Goal: Information Seeking & Learning: Find specific fact

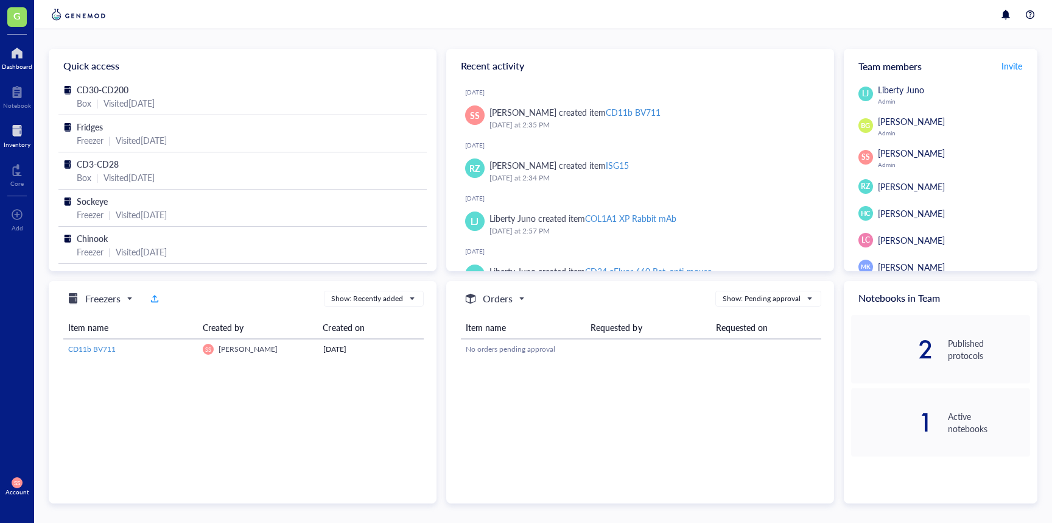
click at [23, 138] on div at bounding box center [17, 130] width 27 height 19
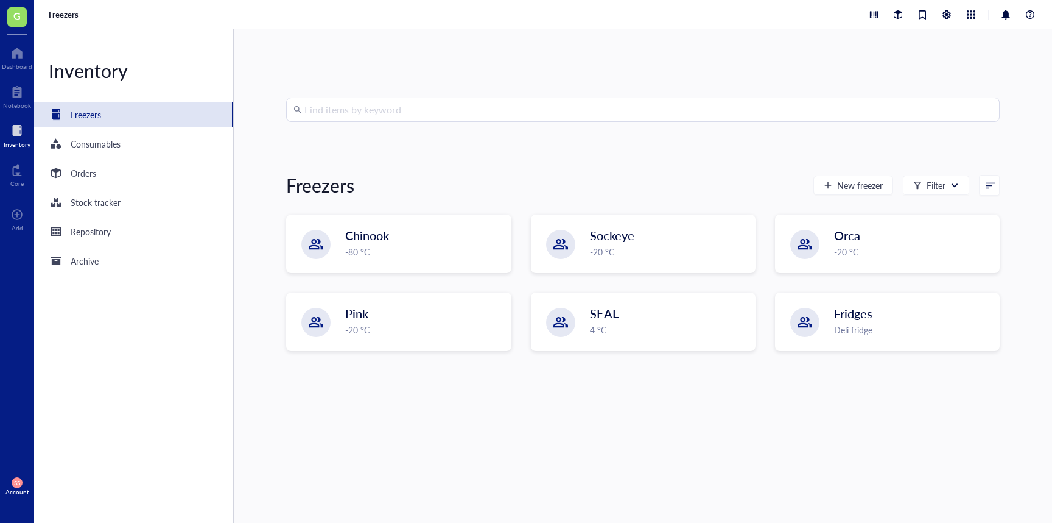
click at [397, 111] on input "search" at bounding box center [649, 109] width 688 height 23
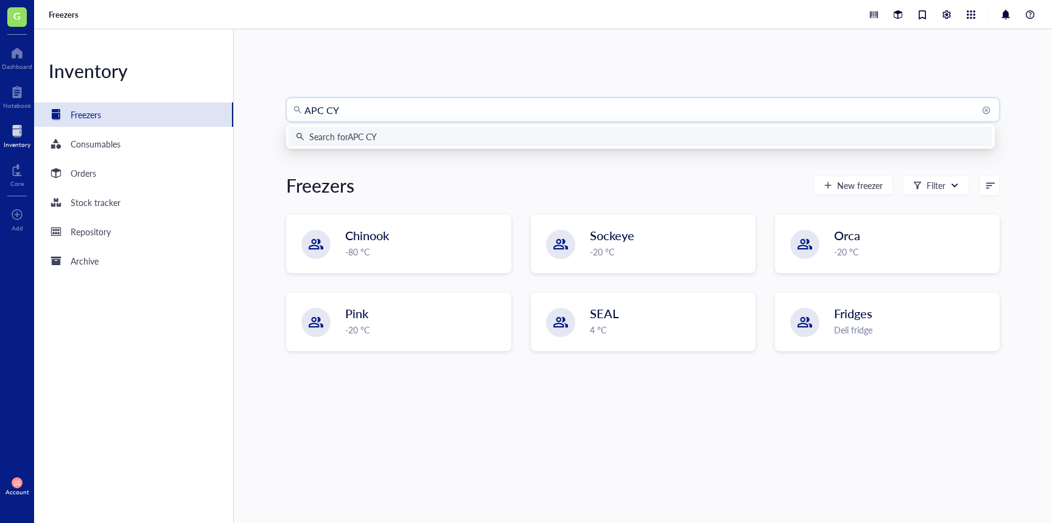
type input "APC CY7"
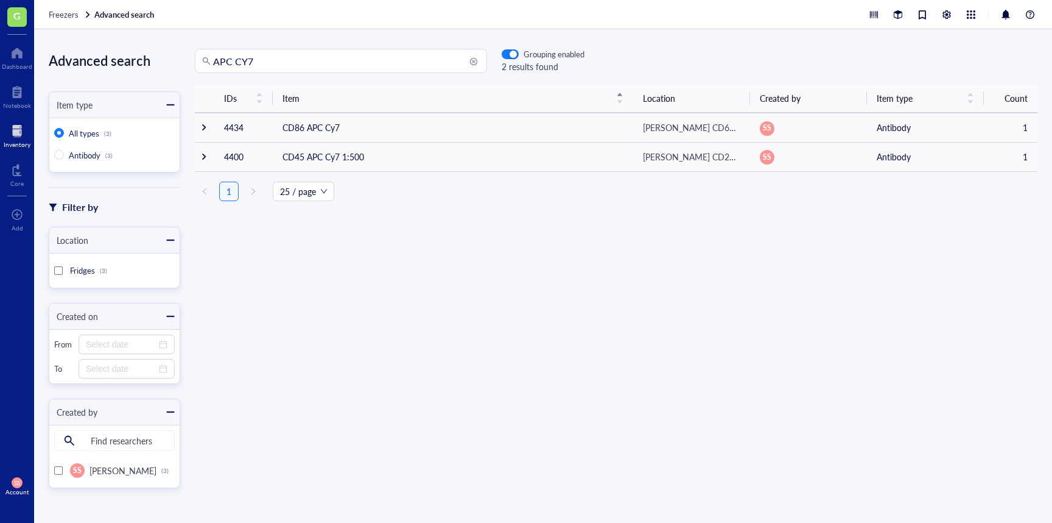
click at [286, 62] on input "APC CY7" at bounding box center [346, 60] width 267 height 23
type input "APC"
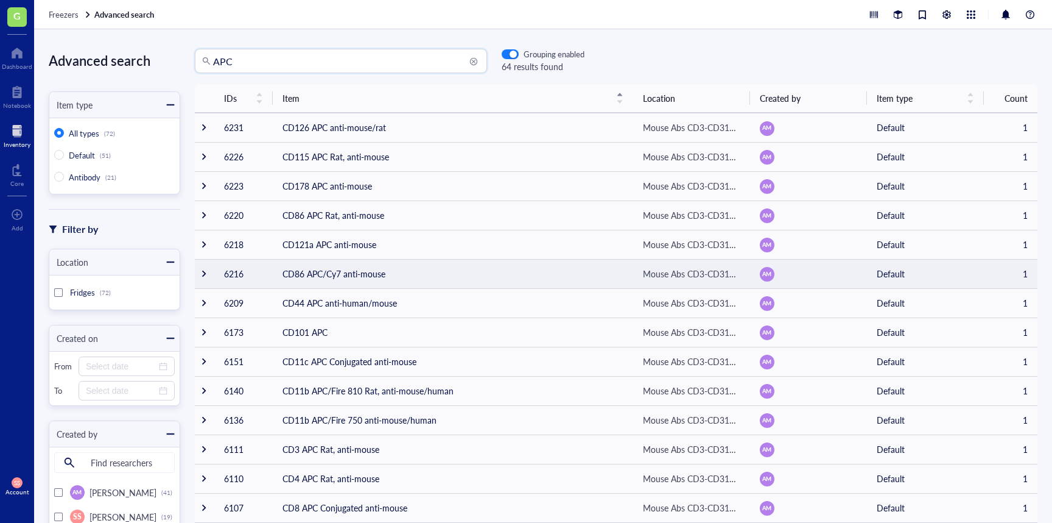
click at [305, 280] on td "CD86 APC/Cy7 anti-mouse" at bounding box center [453, 273] width 361 height 29
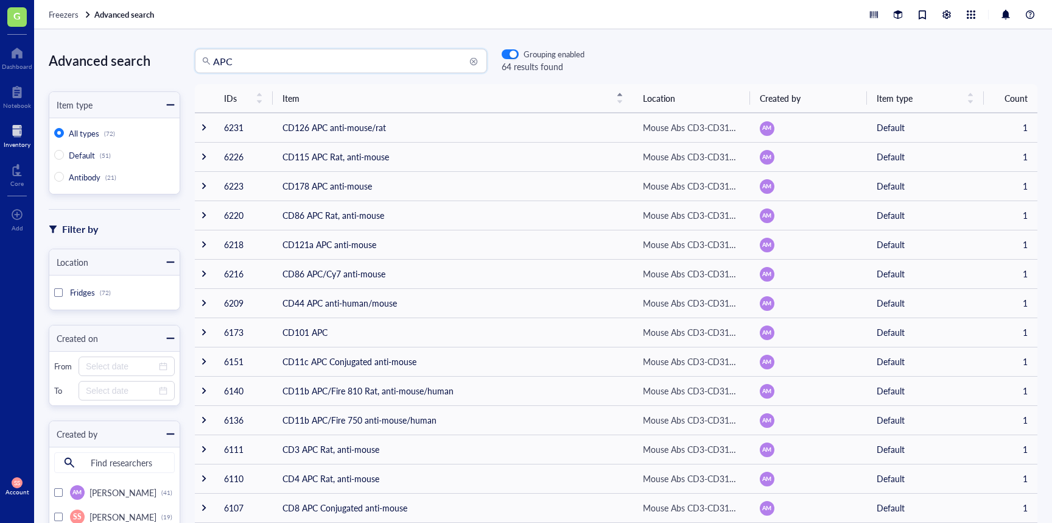
click at [269, 59] on input "APC" at bounding box center [346, 60] width 267 height 23
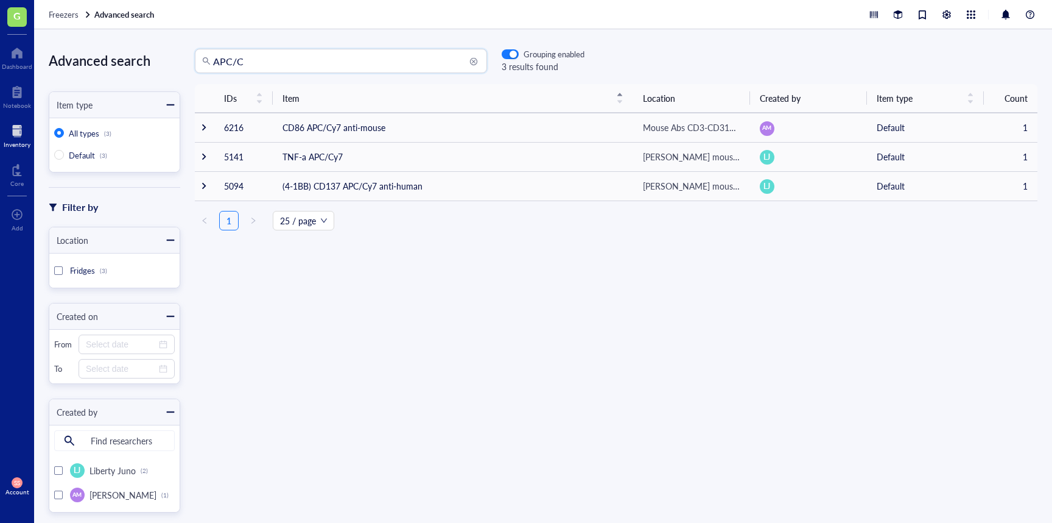
drag, startPoint x: 244, startPoint y: 57, endPoint x: 208, endPoint y: 57, distance: 36.5
click at [208, 57] on div "APC/C" at bounding box center [341, 61] width 292 height 24
type input "594"
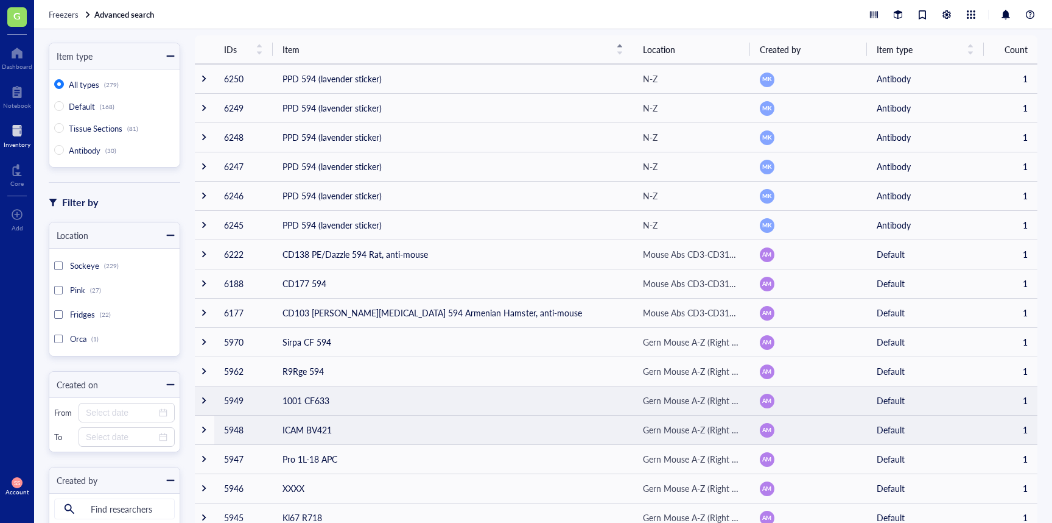
scroll to position [9, 0]
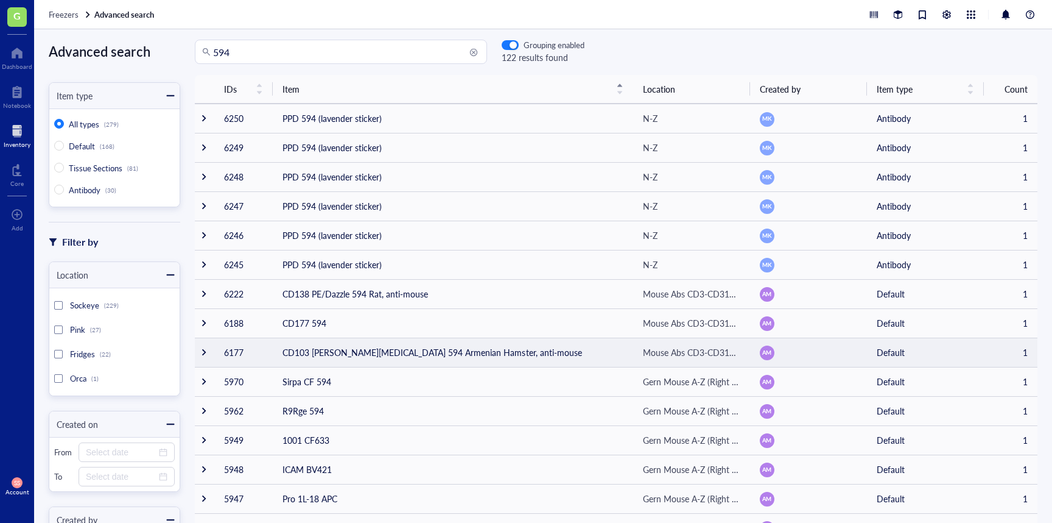
click at [351, 353] on td "CD103 [PERSON_NAME][MEDICAL_DATA] 594 Armenian Hamster, anti-mouse" at bounding box center [453, 351] width 361 height 29
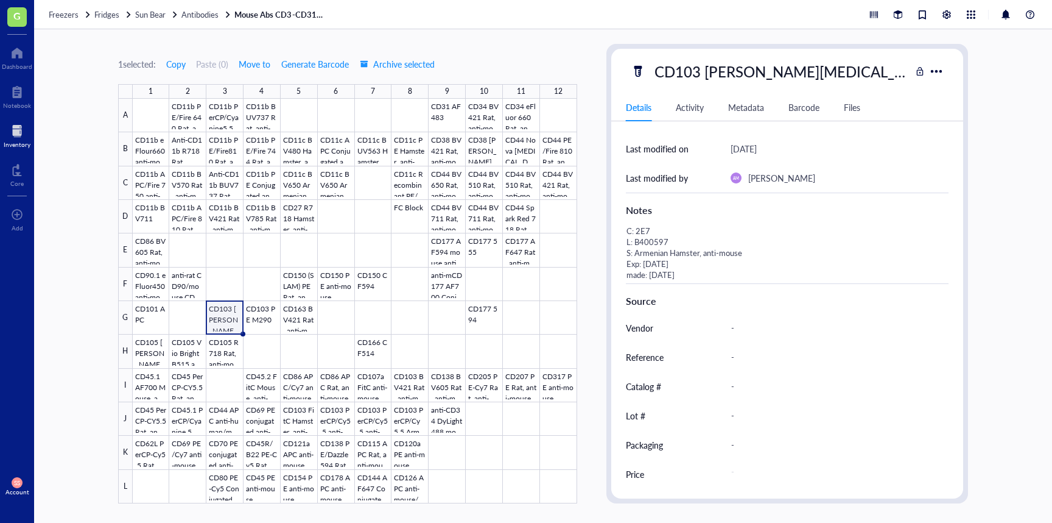
scroll to position [29, 0]
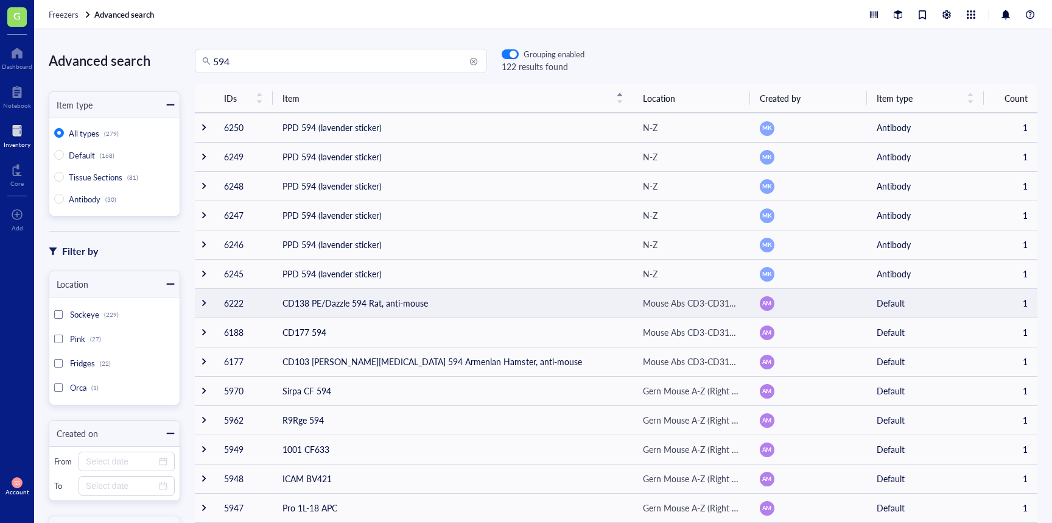
click at [362, 301] on td "CD138 PE/Dazzle 594 Rat, anti-mouse" at bounding box center [453, 302] width 361 height 29
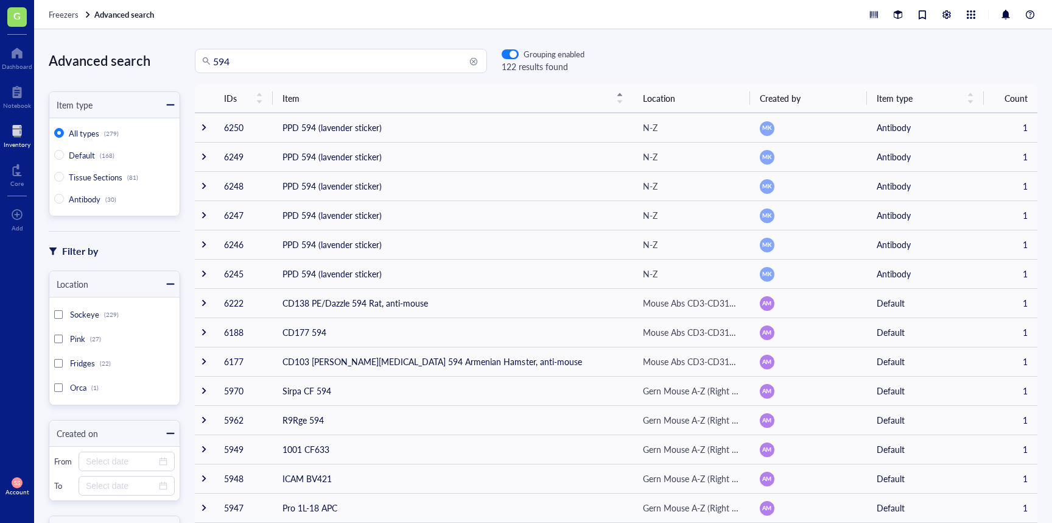
click at [263, 71] on input "594" at bounding box center [346, 60] width 267 height 23
drag, startPoint x: 258, startPoint y: 64, endPoint x: 195, endPoint y: 66, distance: 63.4
click at [195, 66] on div "594" at bounding box center [341, 61] width 292 height 24
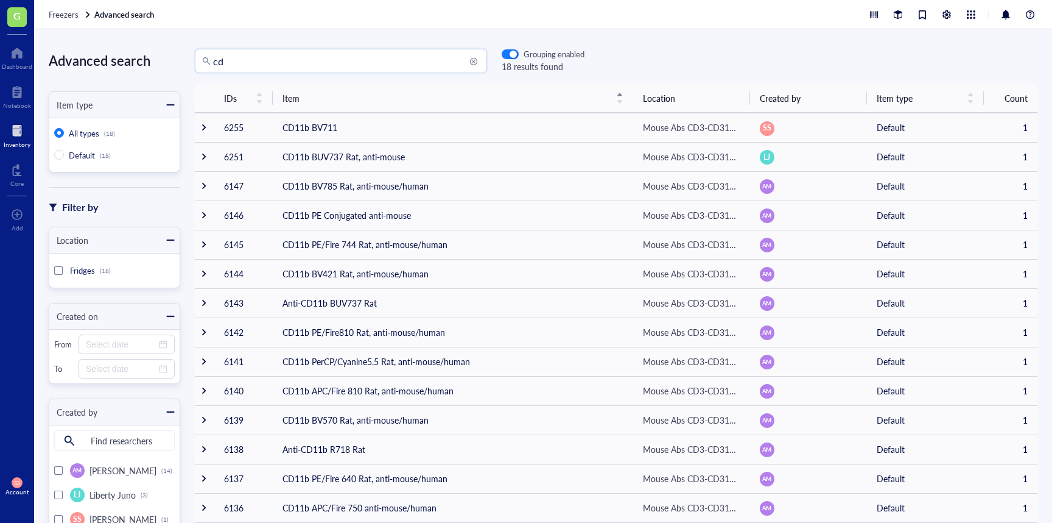
type input "c"
type input "P"
type input "apc c"
